Goal: Information Seeking & Learning: Learn about a topic

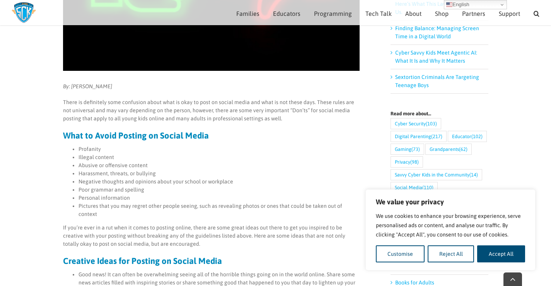
scroll to position [262, 0]
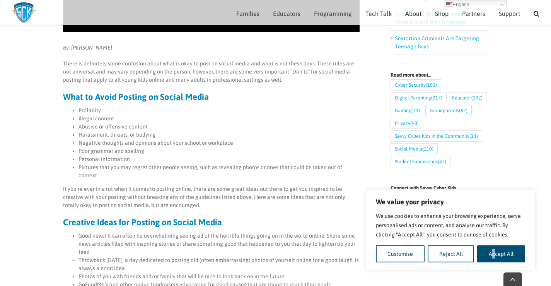
click at [493, 241] on div "We use cookies to enhance your browsing experience, serve personalised ads or c…" at bounding box center [450, 236] width 149 height 51
click at [497, 249] on button "Accept All" at bounding box center [501, 253] width 48 height 17
checkbox input "true"
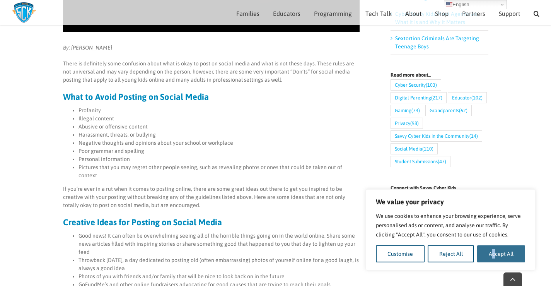
checkbox input "true"
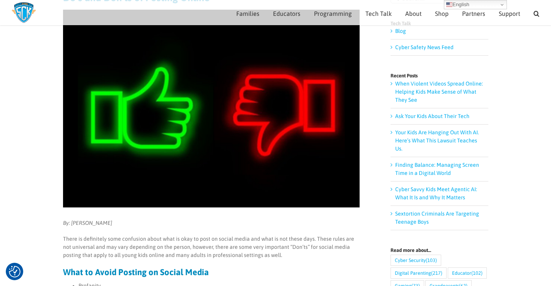
scroll to position [0, 0]
